Goal: Transaction & Acquisition: Download file/media

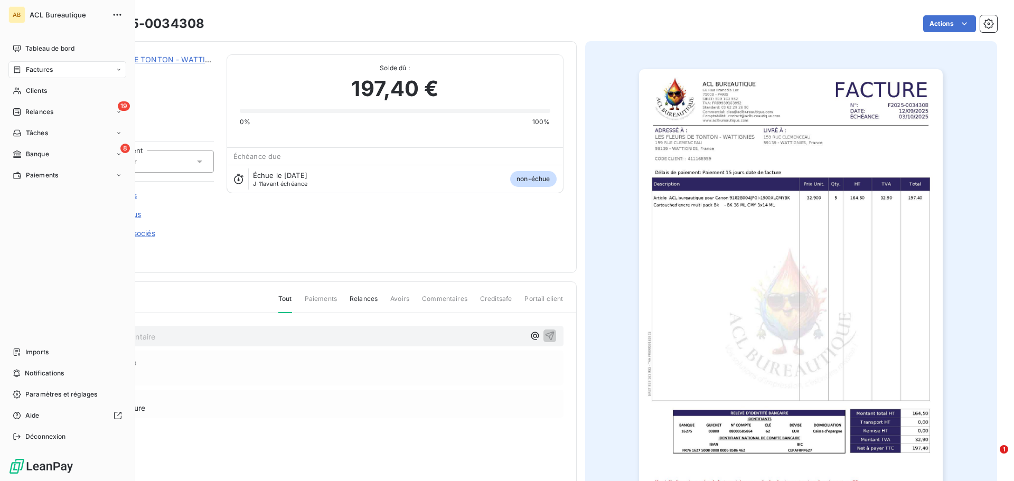
click at [36, 67] on span "Factures" at bounding box center [39, 70] width 27 height 10
click at [36, 41] on div "Tableau de bord" at bounding box center [67, 48] width 118 height 17
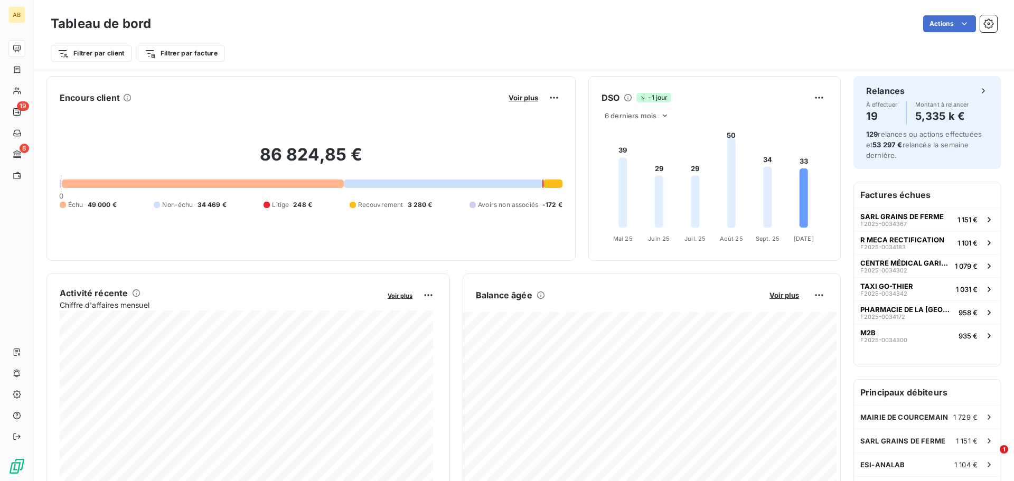
scroll to position [53, 0]
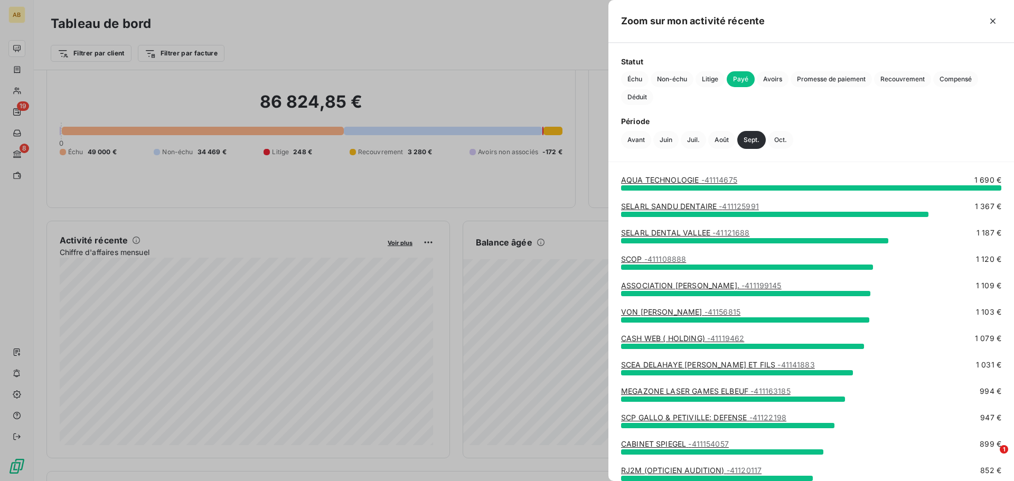
click at [746, 81] on span "Payé" at bounding box center [741, 79] width 28 height 16
click at [994, 24] on icon "button" at bounding box center [993, 21] width 11 height 11
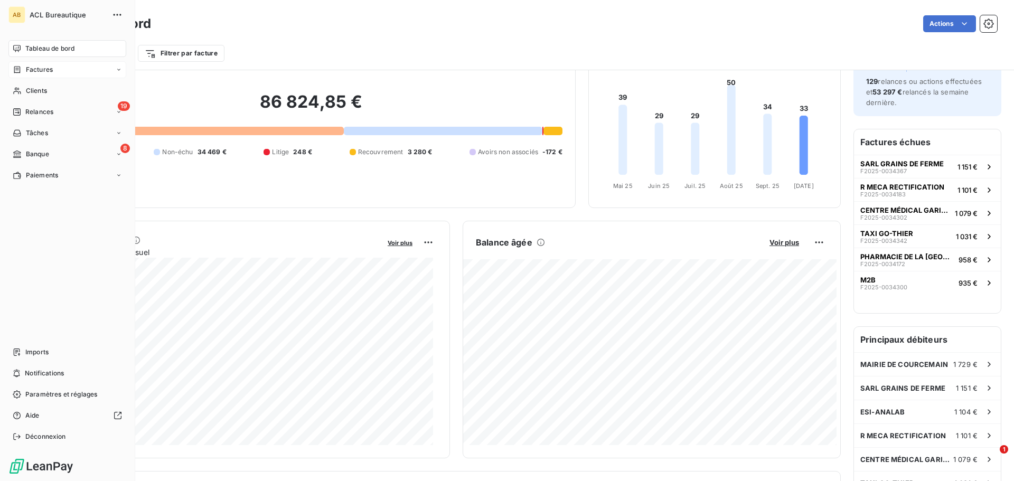
click at [24, 73] on div "Factures" at bounding box center [33, 70] width 40 height 10
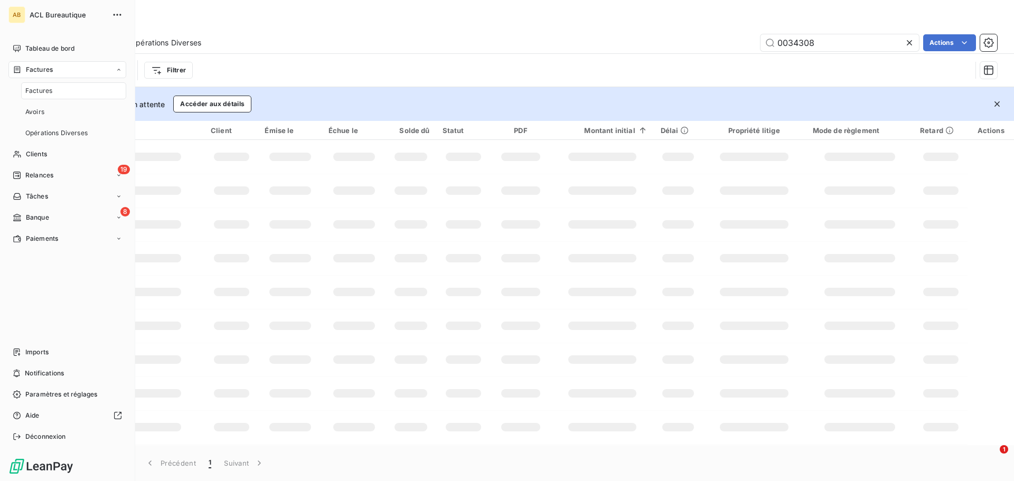
click at [69, 90] on div "Factures" at bounding box center [73, 90] width 105 height 17
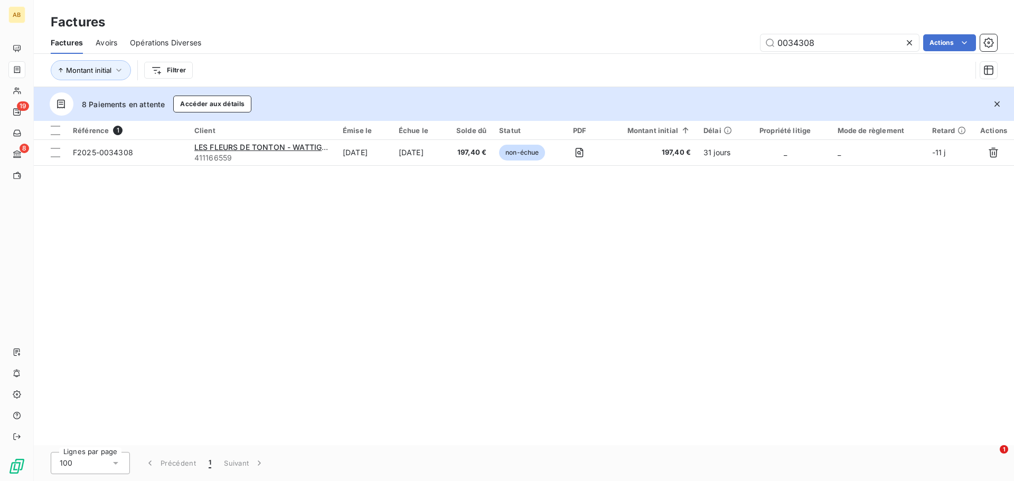
click at [908, 44] on icon at bounding box center [909, 42] width 5 height 5
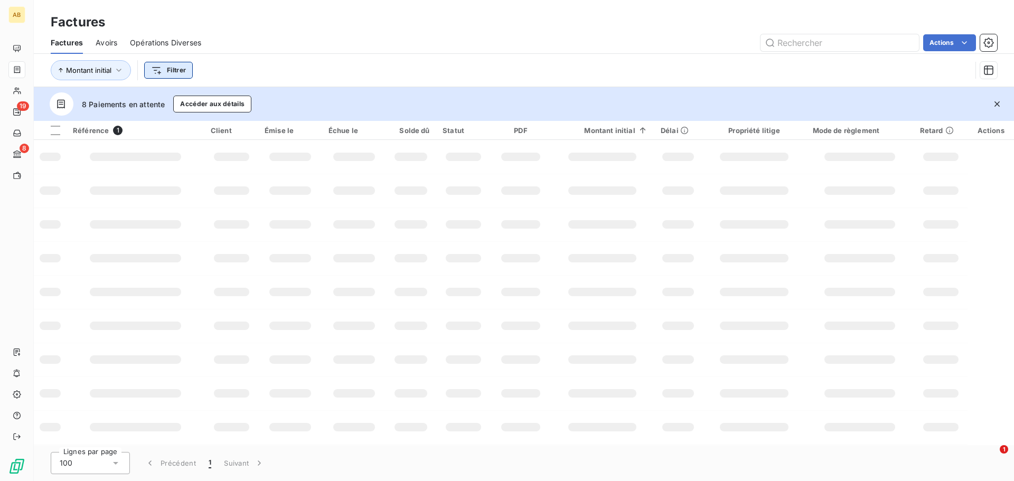
click at [169, 73] on html "AB 19 8 Factures Factures Avoirs Opérations Diverses Actions Montant initial Fi…" at bounding box center [507, 240] width 1014 height 481
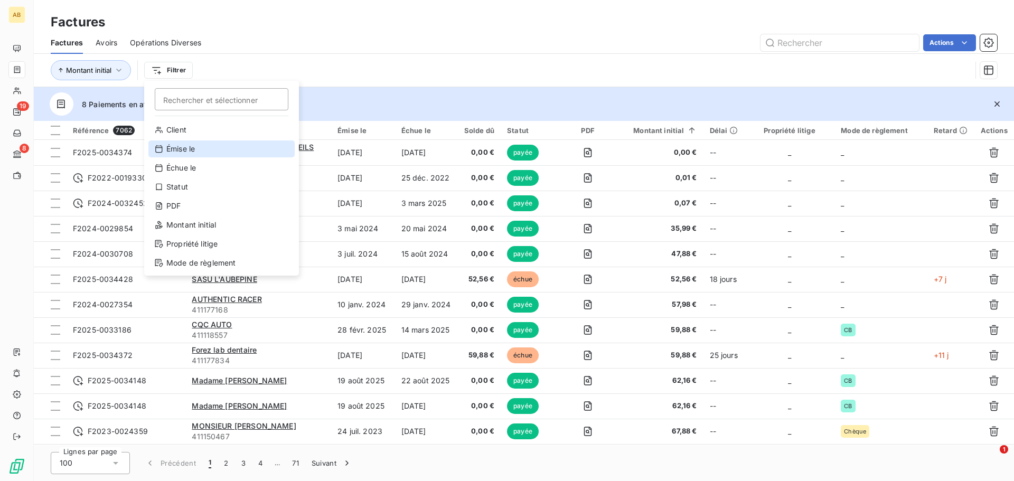
click at [192, 151] on div "Émise le" at bounding box center [221, 149] width 146 height 17
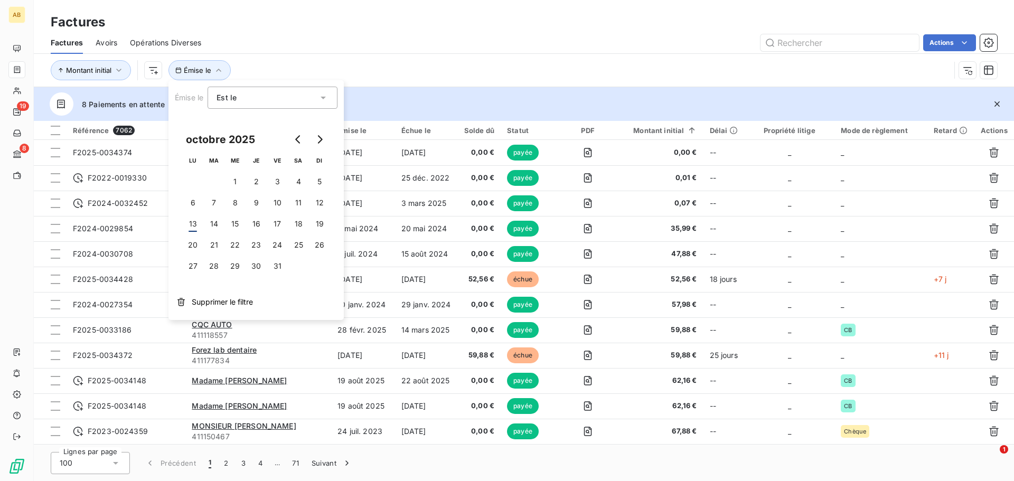
click at [278, 101] on div "Est le" at bounding box center [267, 97] width 101 height 15
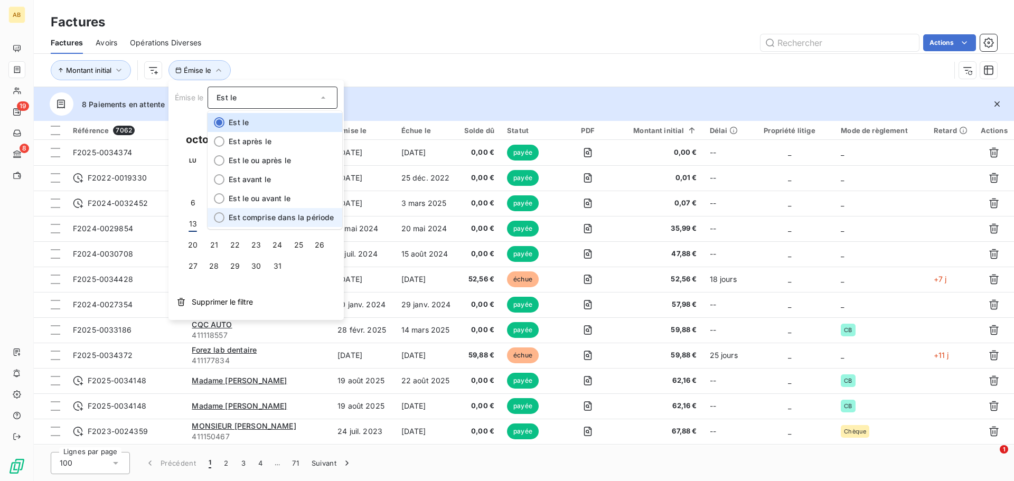
click at [259, 219] on span "Est comprise dans la période" at bounding box center [281, 217] width 105 height 9
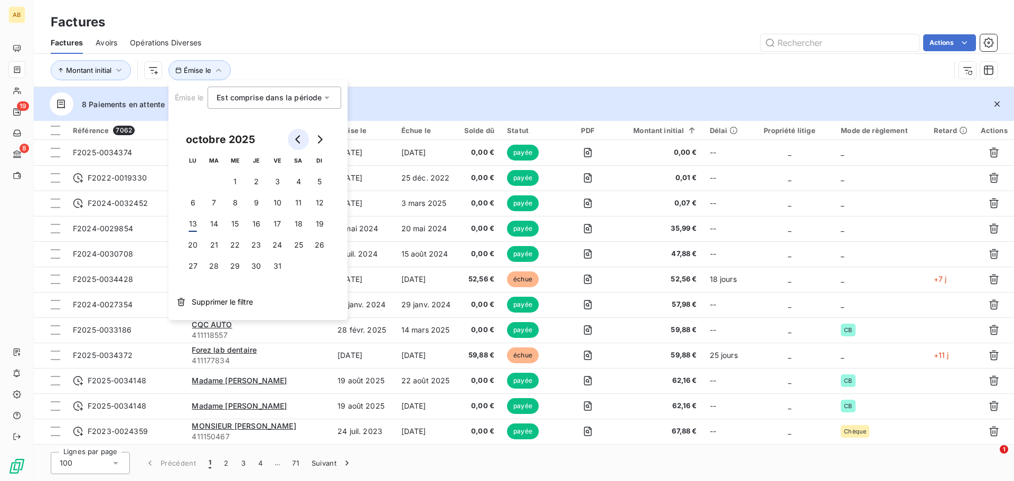
click at [296, 141] on icon "Go to previous month" at bounding box center [297, 139] width 5 height 8
click at [191, 179] on button "1" at bounding box center [192, 181] width 21 height 21
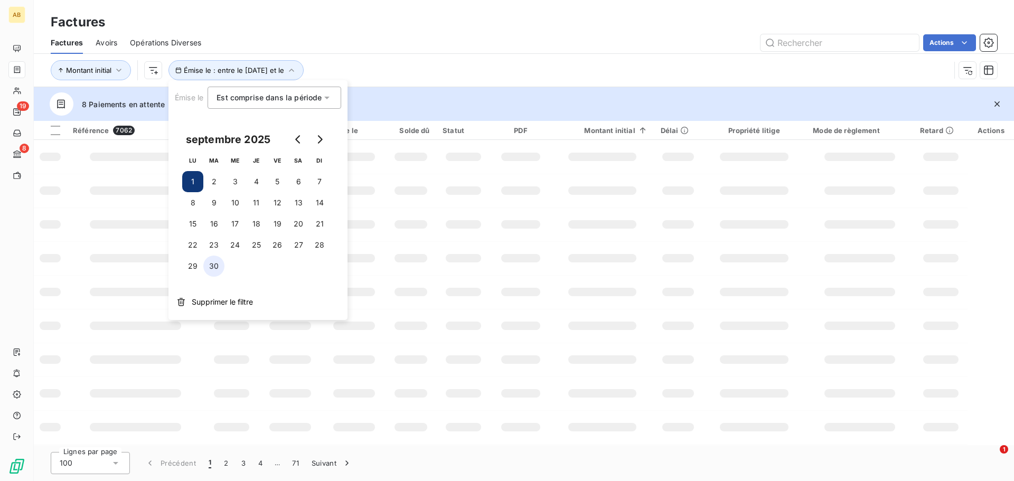
click at [215, 267] on button "30" at bounding box center [213, 266] width 21 height 21
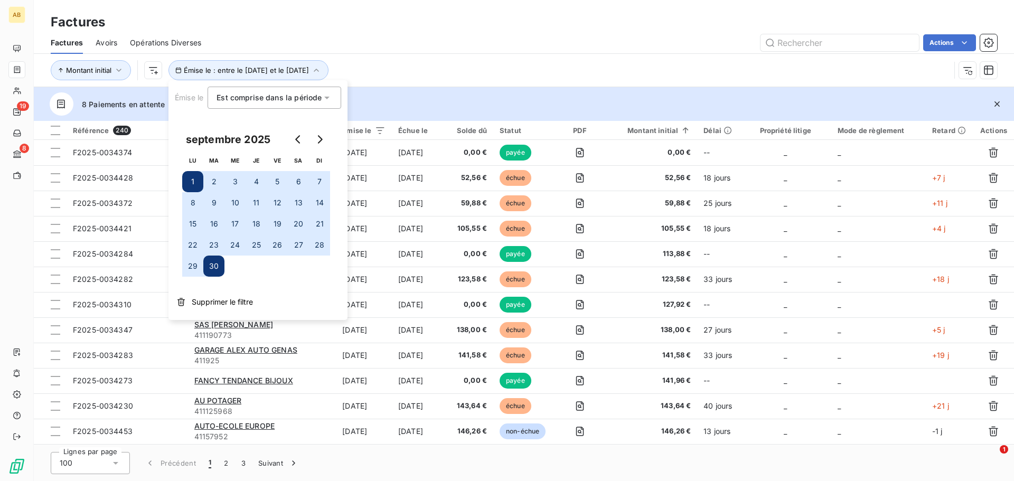
click at [704, 63] on div "Montant initial Émise le : entre le [DATE] et le [DATE]" at bounding box center [501, 70] width 900 height 20
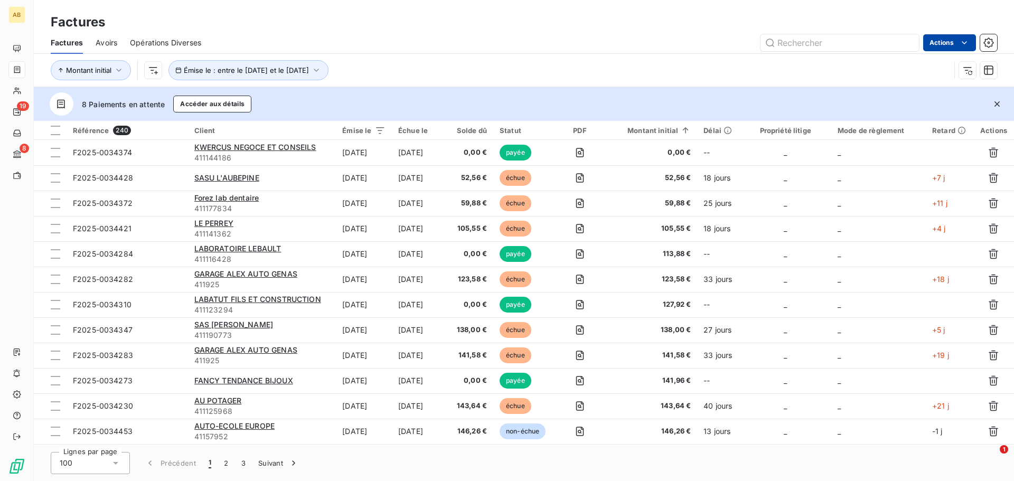
click at [953, 42] on html "AB 19 8 Factures Factures Avoirs Opérations Diverses Actions Montant initial Ém…" at bounding box center [507, 240] width 1014 height 481
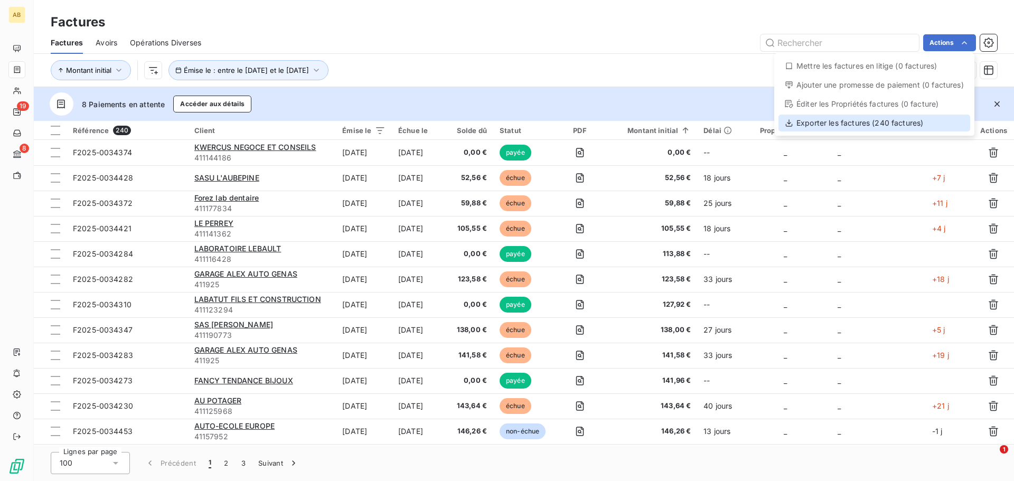
click at [934, 121] on div "Exporter les factures (240 factures)" at bounding box center [875, 123] width 192 height 17
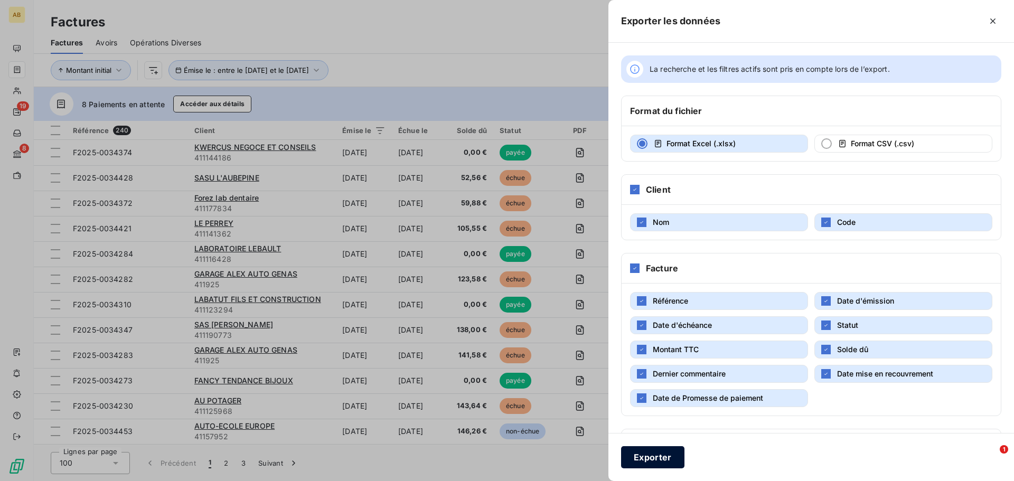
click at [668, 455] on button "Exporter" at bounding box center [652, 457] width 63 height 22
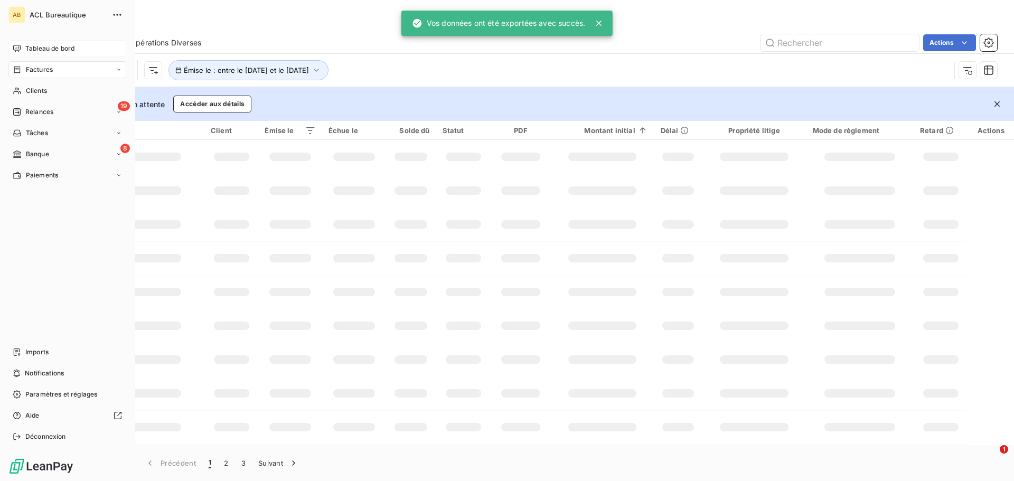
click at [16, 44] on div "Tableau de bord" at bounding box center [67, 48] width 118 height 17
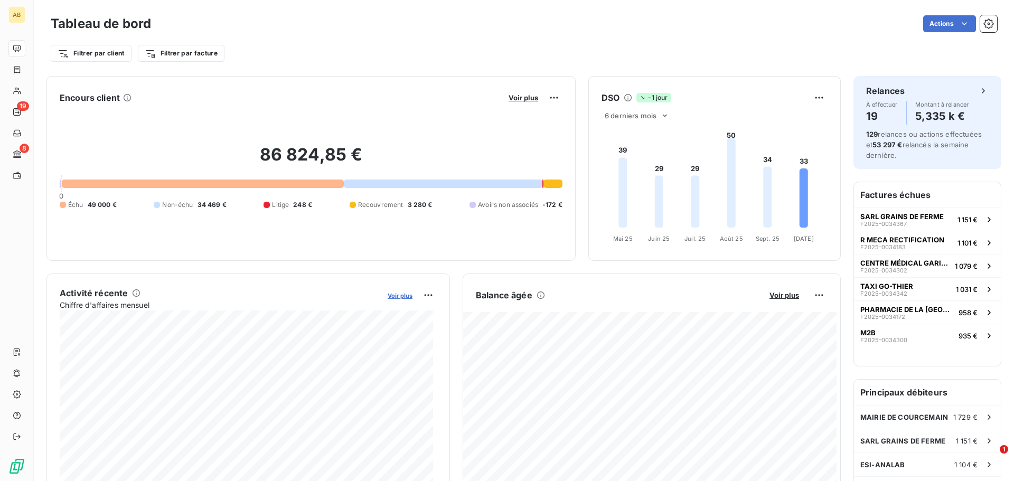
click at [398, 295] on span "Voir plus" at bounding box center [400, 295] width 25 height 7
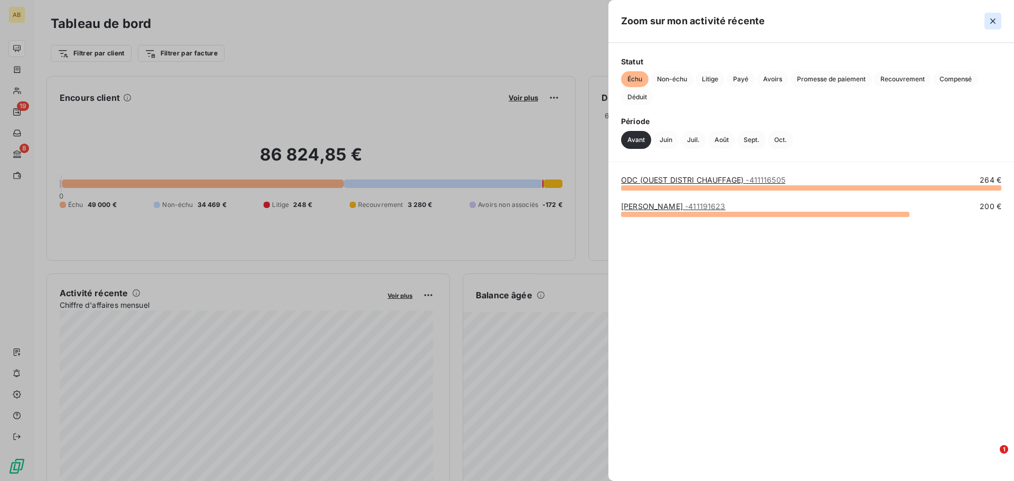
click at [991, 22] on icon "button" at bounding box center [993, 21] width 11 height 11
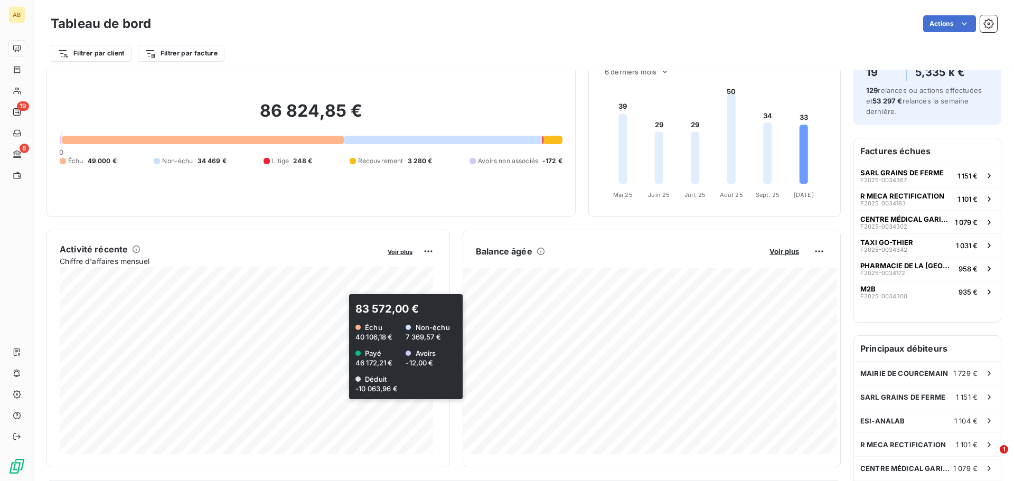
scroll to position [106, 0]
